Goal: Information Seeking & Learning: Learn about a topic

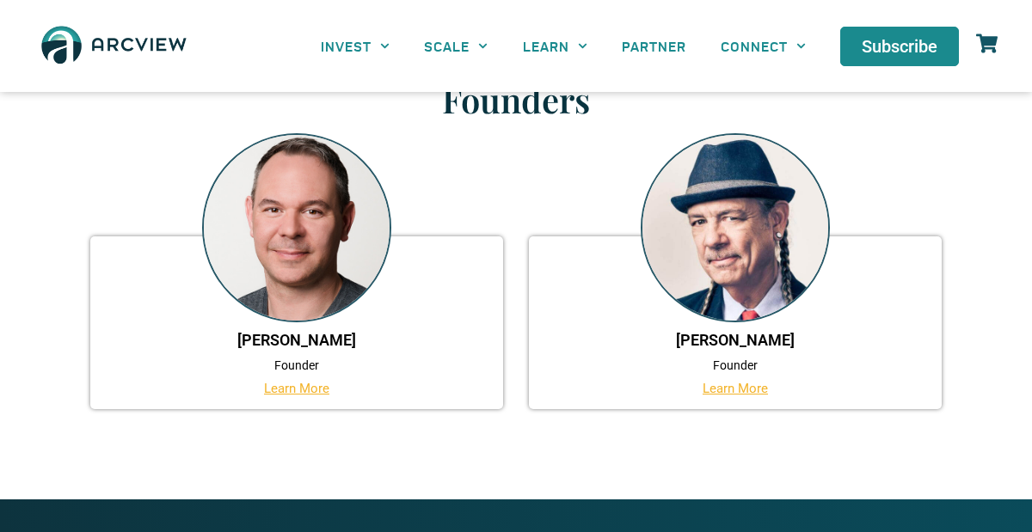
scroll to position [1295, 0]
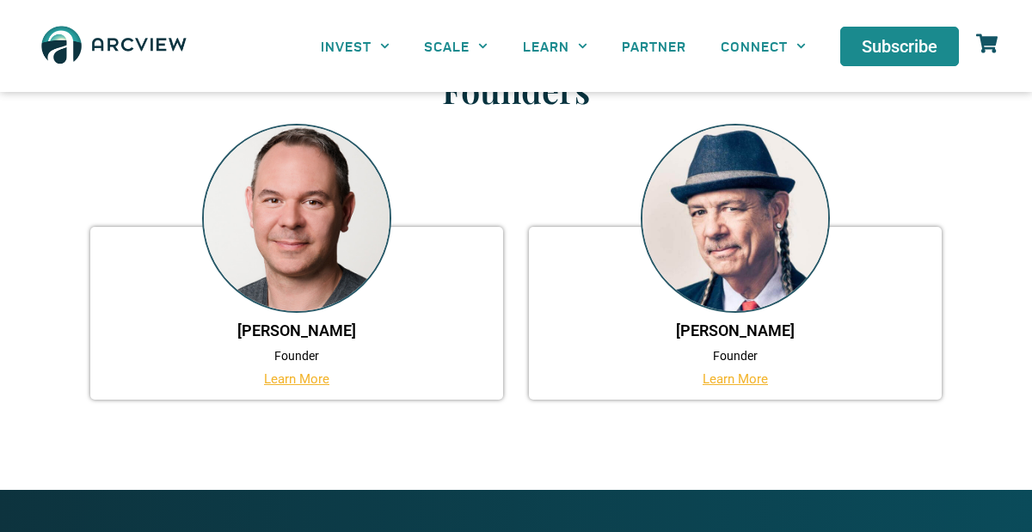
click at [714, 383] on link "Learn More" at bounding box center [734, 378] width 65 height 15
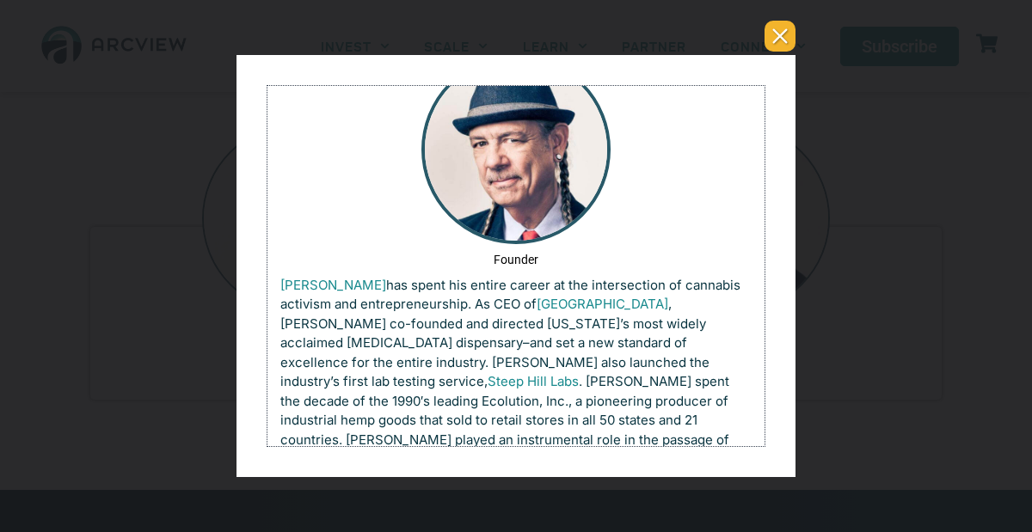
scroll to position [0, 0]
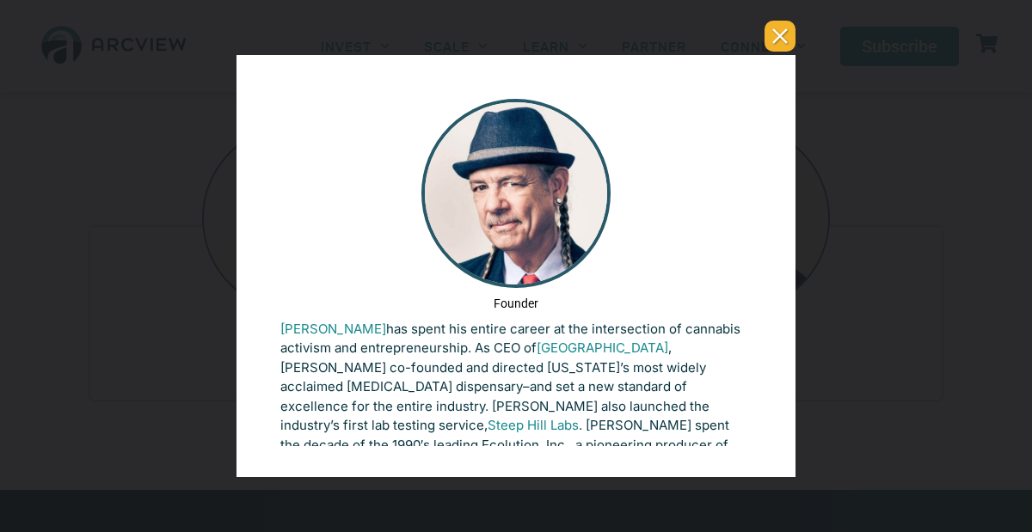
click at [778, 48] on button "You can close this modal content with the ESC key" at bounding box center [779, 36] width 31 height 31
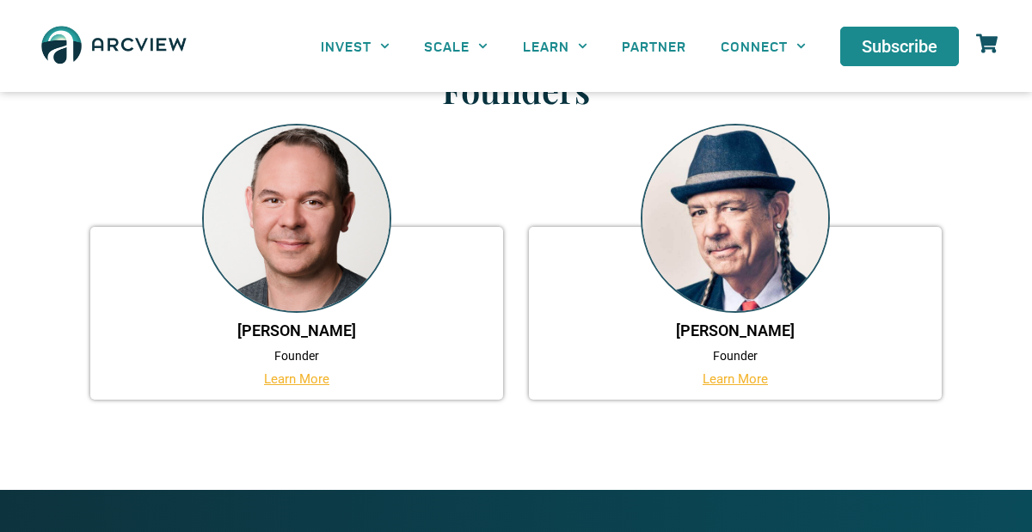
click at [317, 381] on link "Learn More" at bounding box center [296, 378] width 65 height 15
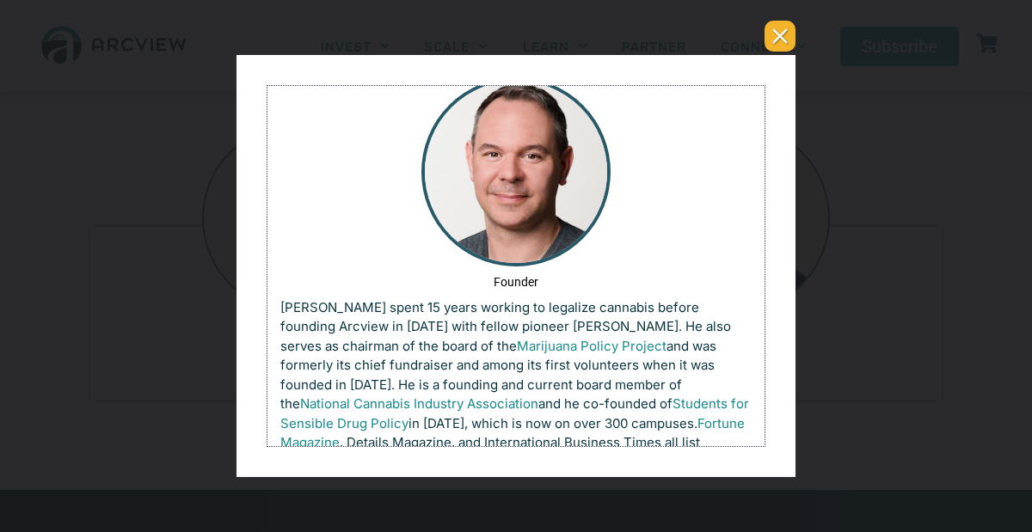
scroll to position [15, 0]
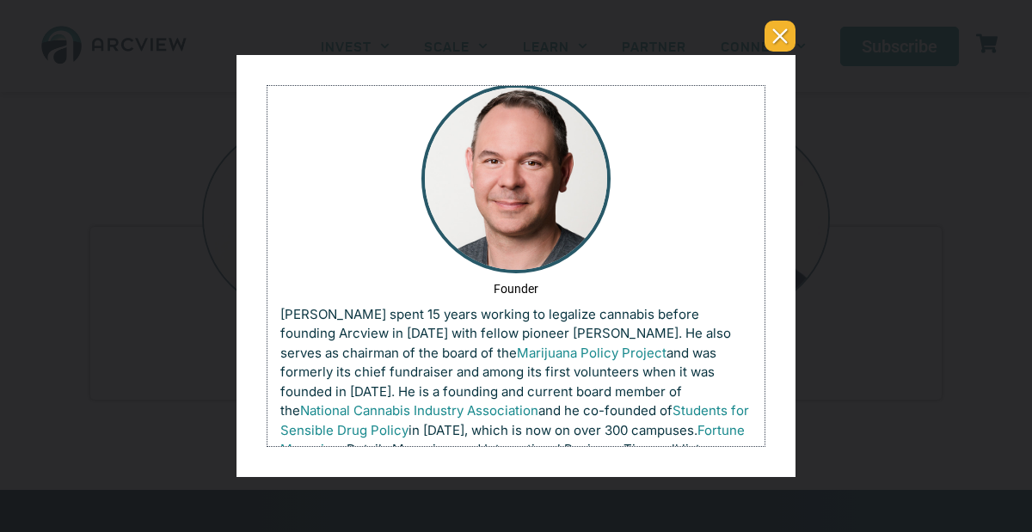
click at [770, 52] on div "You can close this modal content with the ESC key" at bounding box center [516, 266] width 1032 height 532
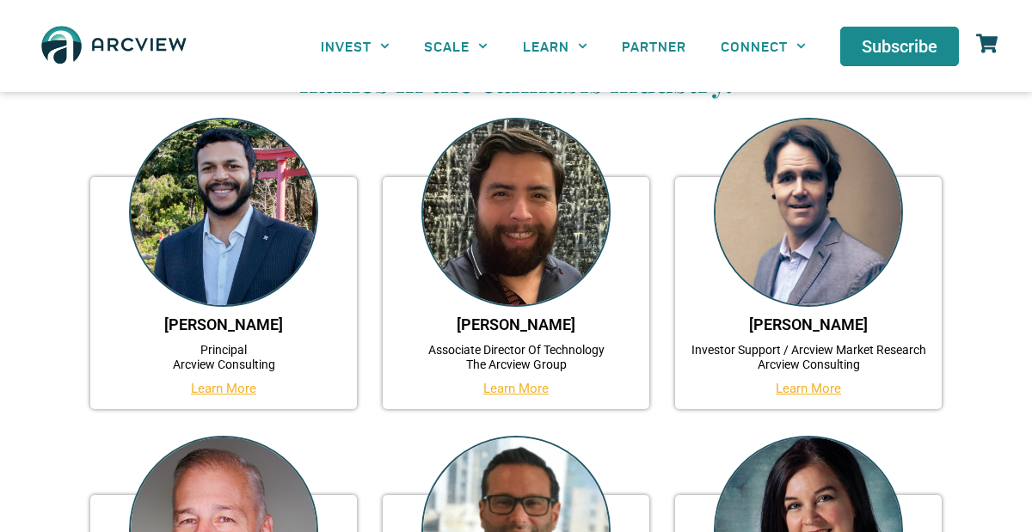
scroll to position [144, 0]
